Goal: Transaction & Acquisition: Book appointment/travel/reservation

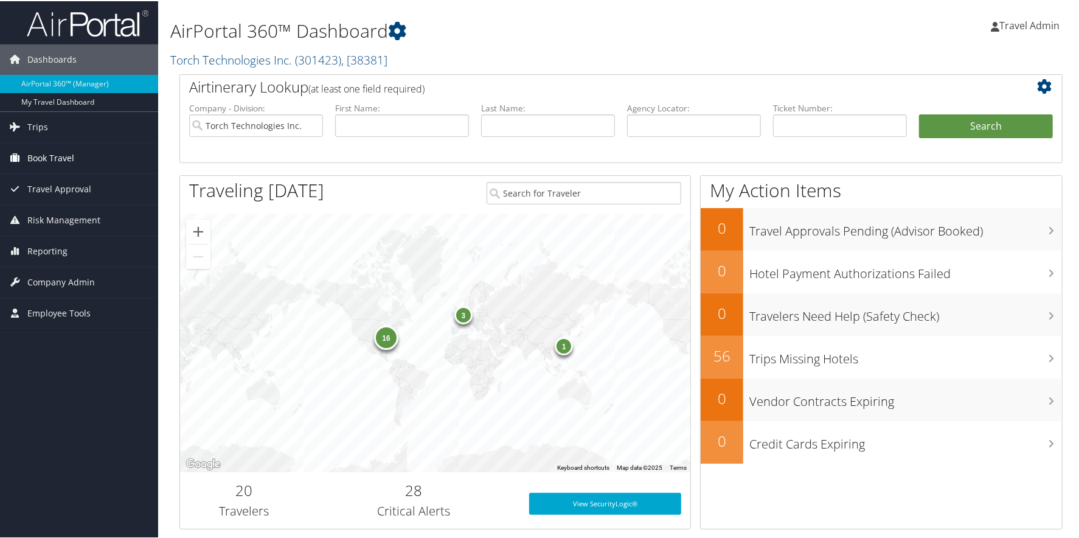
click at [43, 153] on span "Book Travel" at bounding box center [50, 157] width 47 height 30
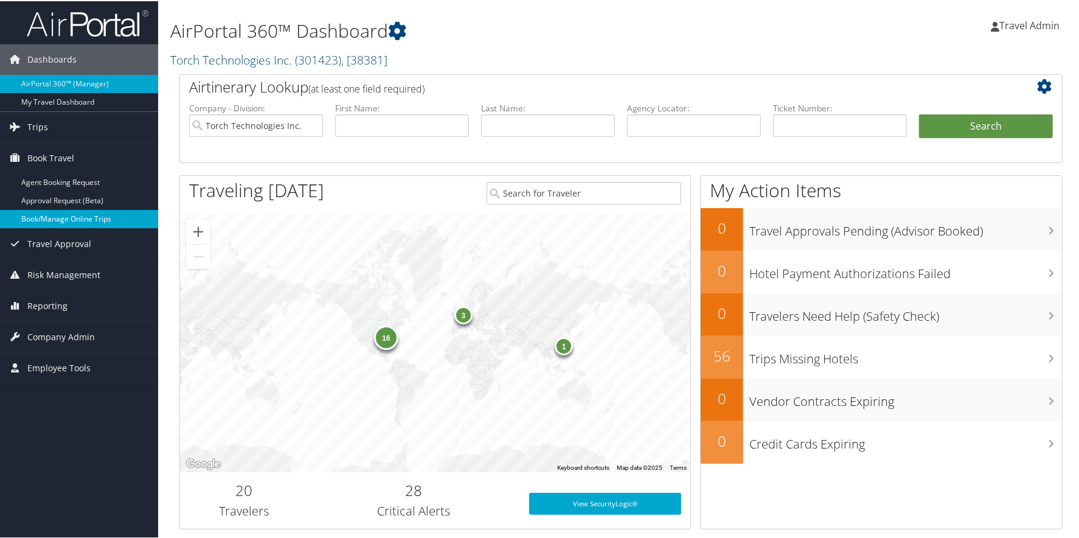
click at [57, 217] on link "Book/Manage Online Trips" at bounding box center [79, 218] width 158 height 18
